Goal: Find contact information: Find contact information

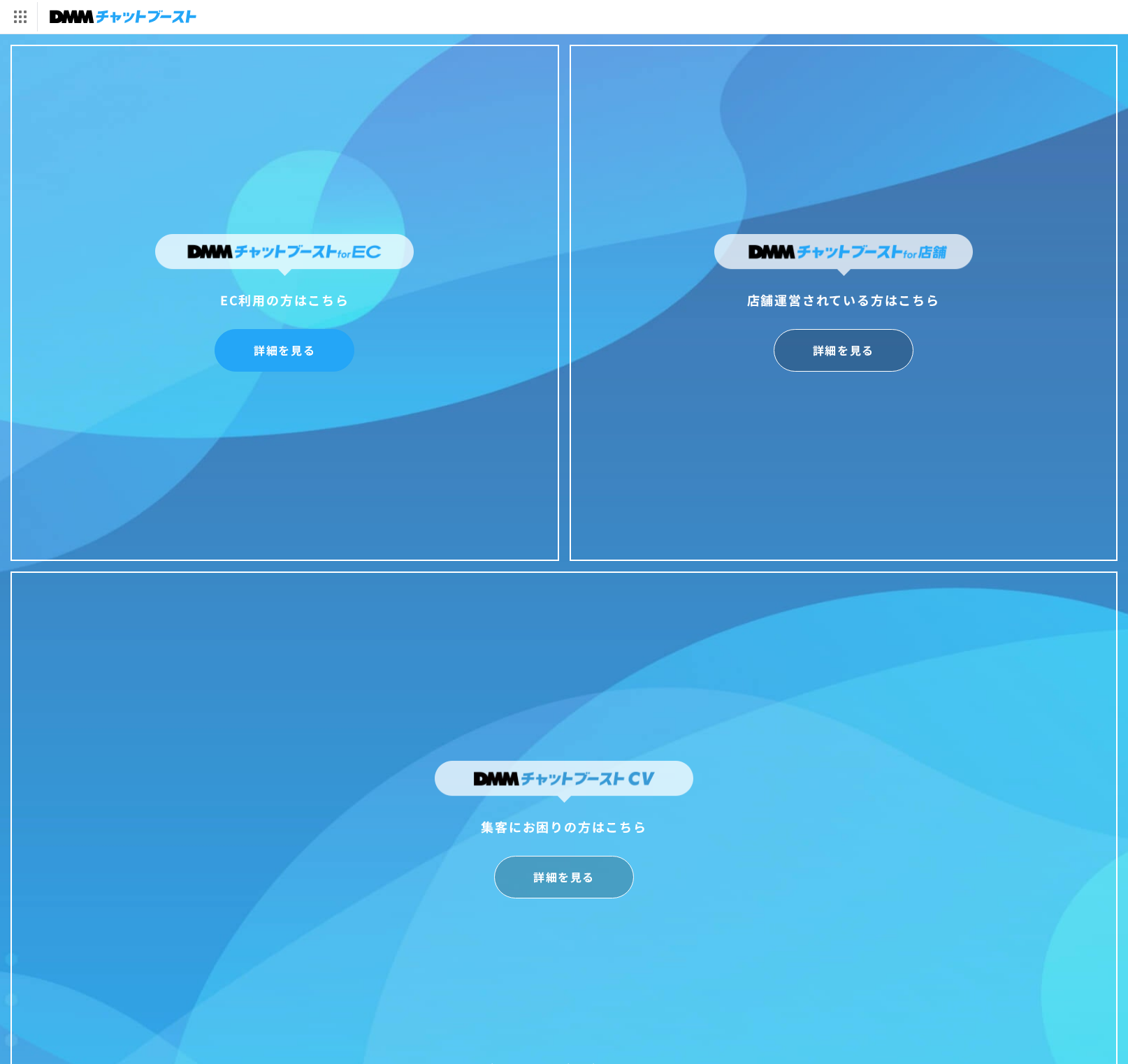
click at [306, 356] on link "詳細を見る" at bounding box center [285, 350] width 140 height 43
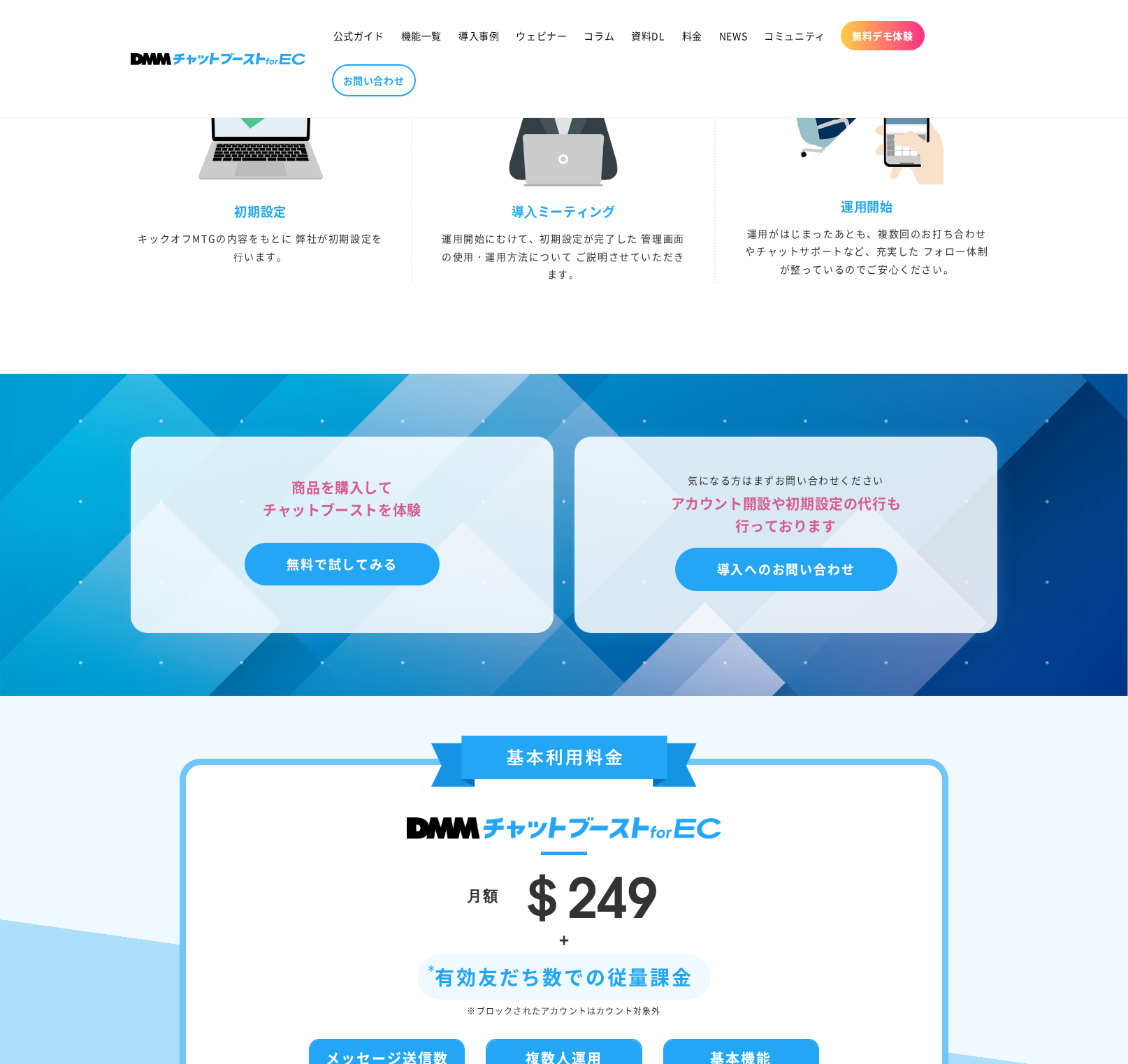
scroll to position [3740, 0]
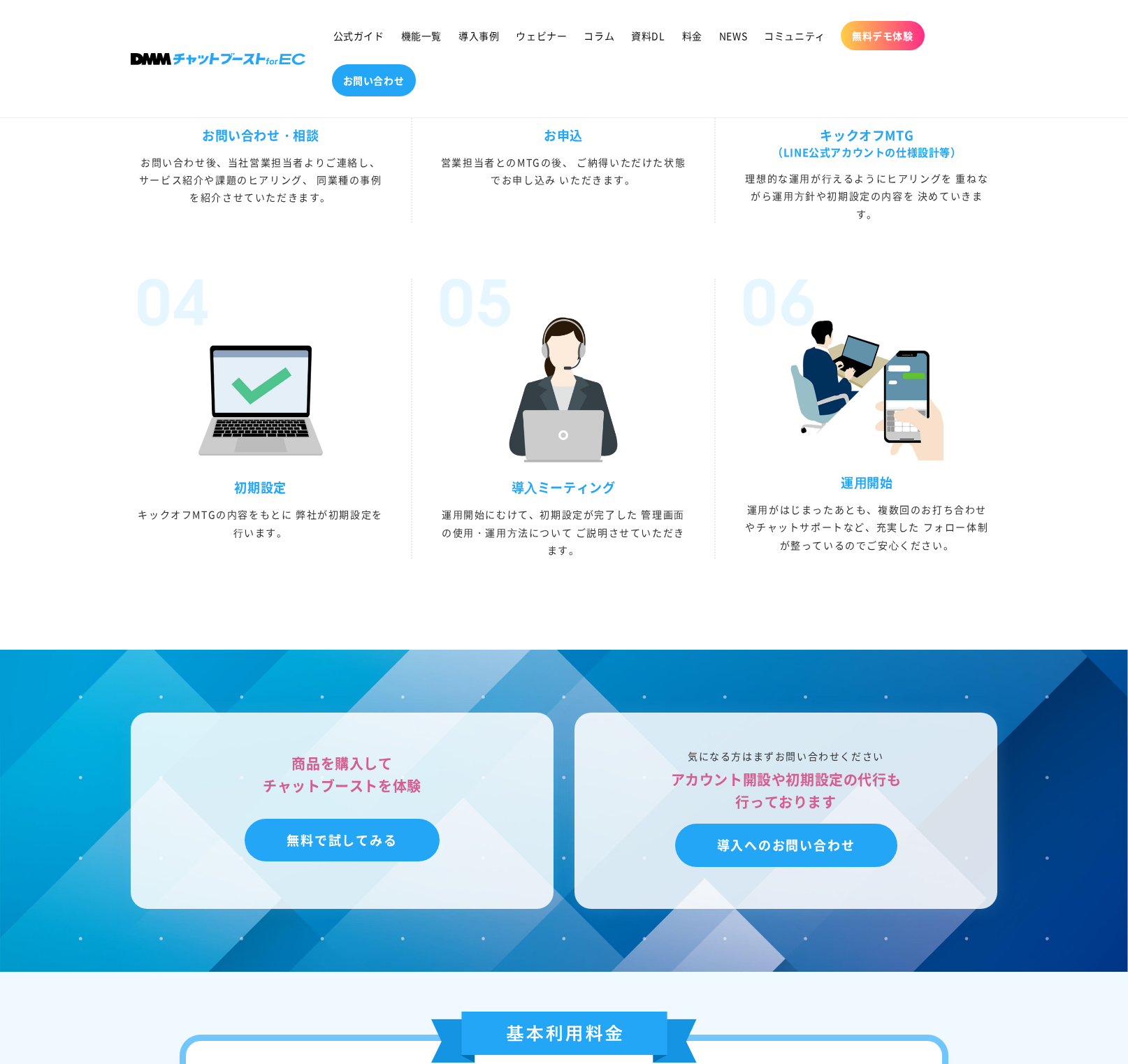
click at [378, 88] on link "お問い合わせ" at bounding box center [374, 80] width 84 height 32
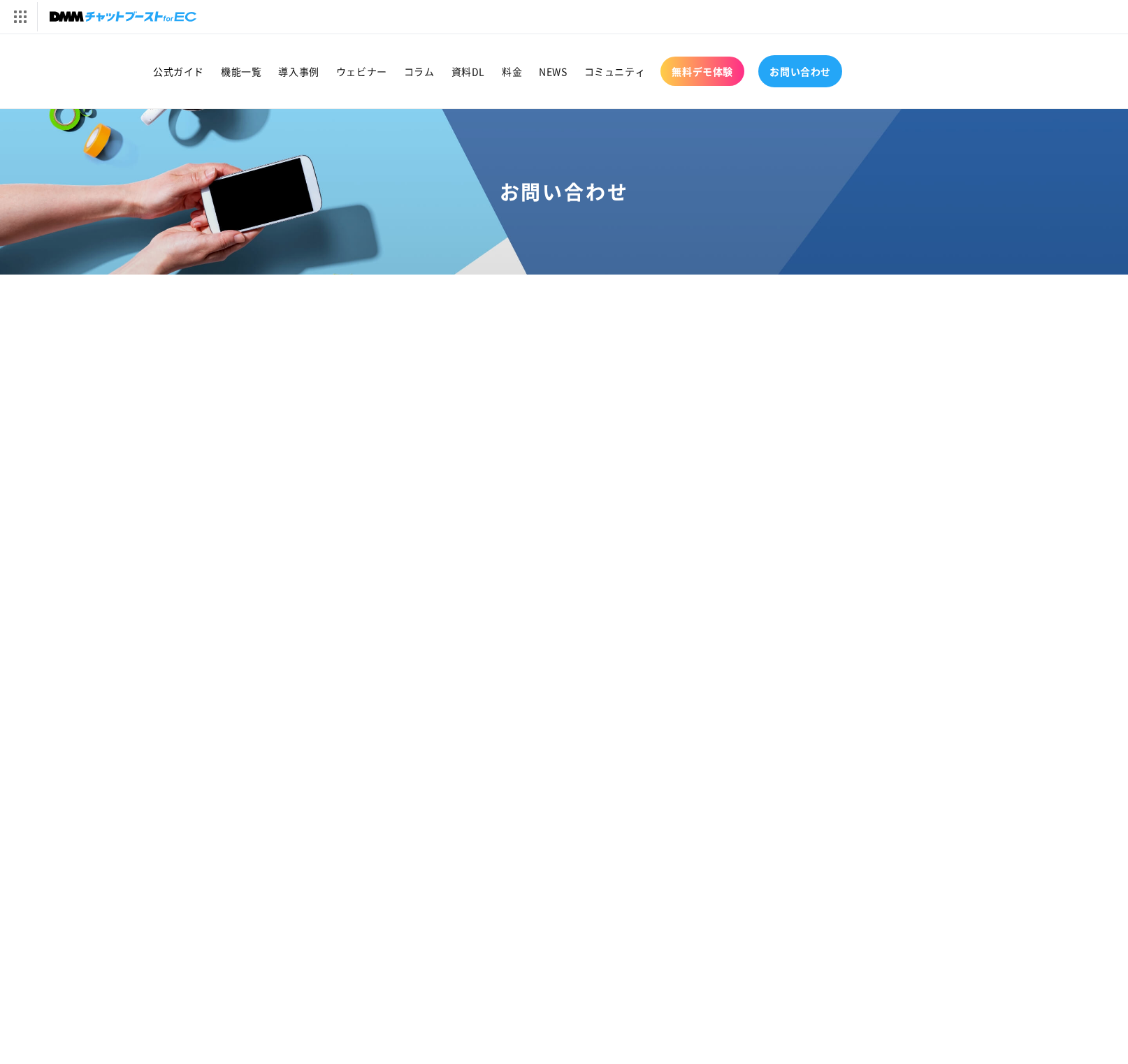
click at [801, 73] on span "お問い合わせ" at bounding box center [799, 71] width 61 height 12
